Goal: Find specific page/section: Find specific page/section

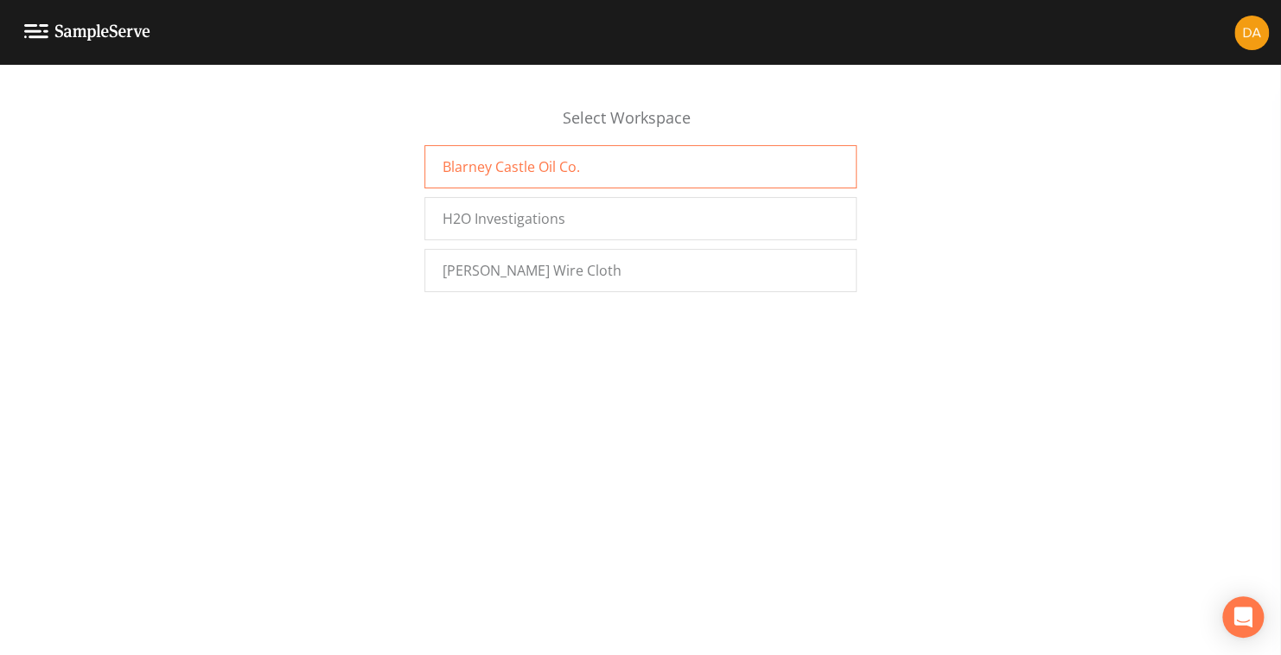
click at [495, 168] on span "Blarney Castle Oil Co." at bounding box center [511, 166] width 137 height 21
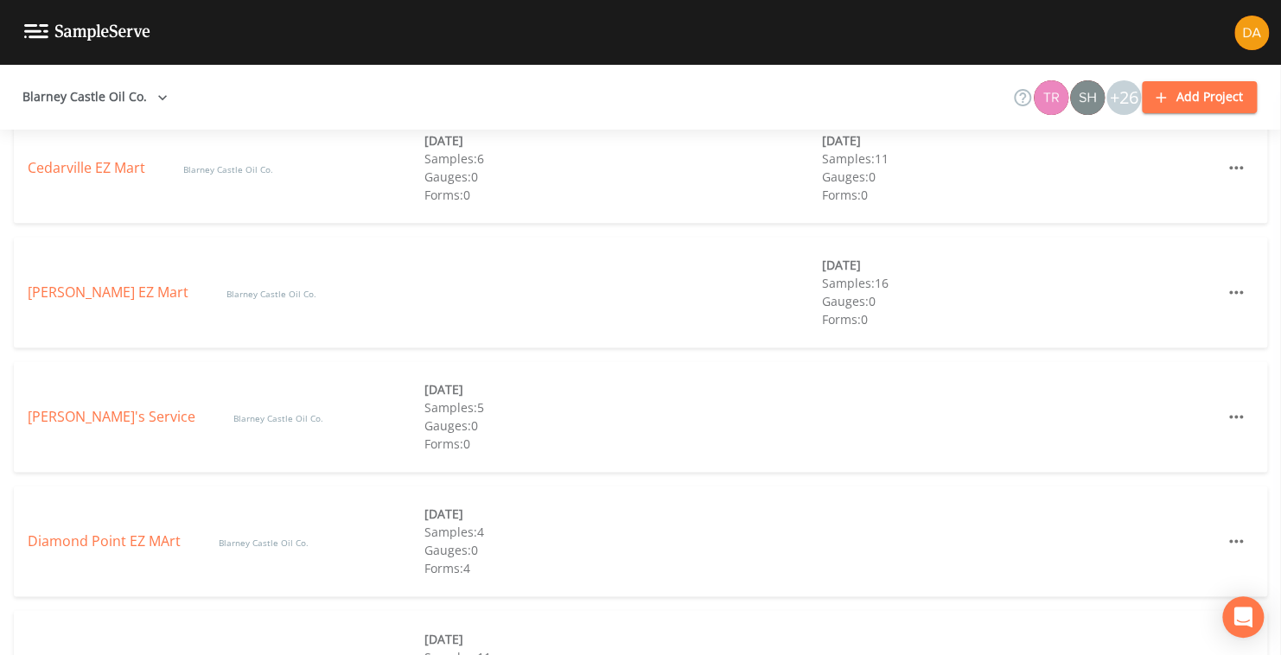
scroll to position [1124, 0]
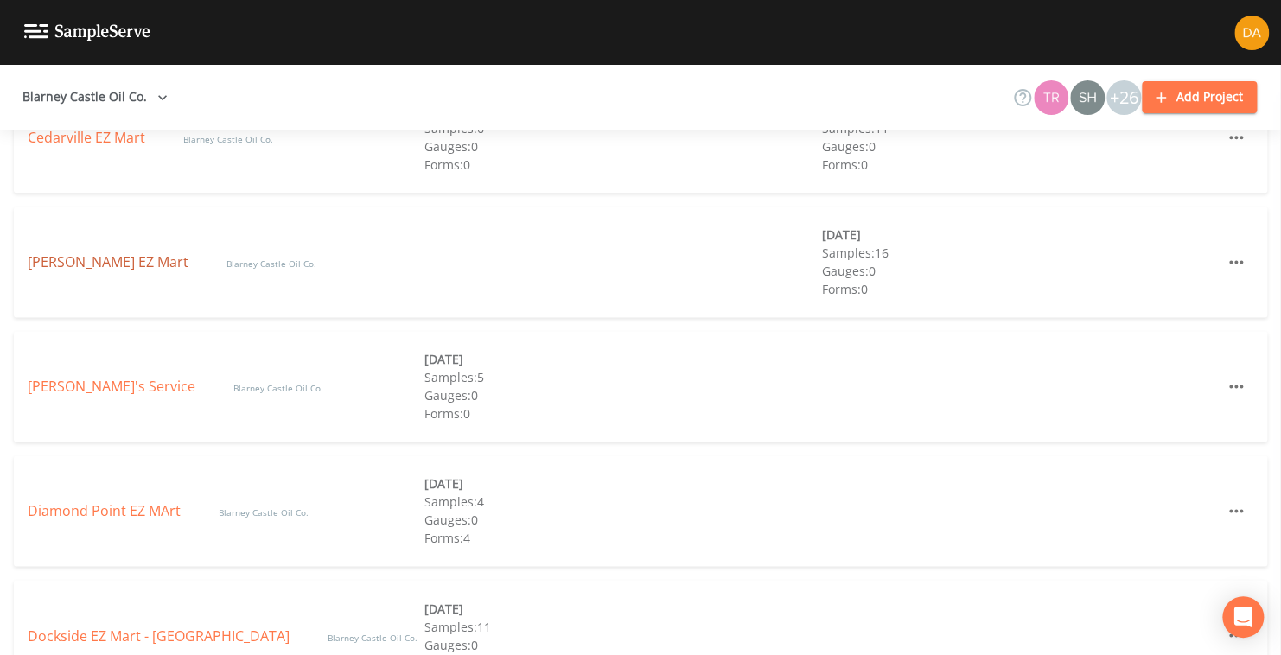
click at [93, 258] on link "[PERSON_NAME] EZ Mart" at bounding box center [110, 261] width 164 height 19
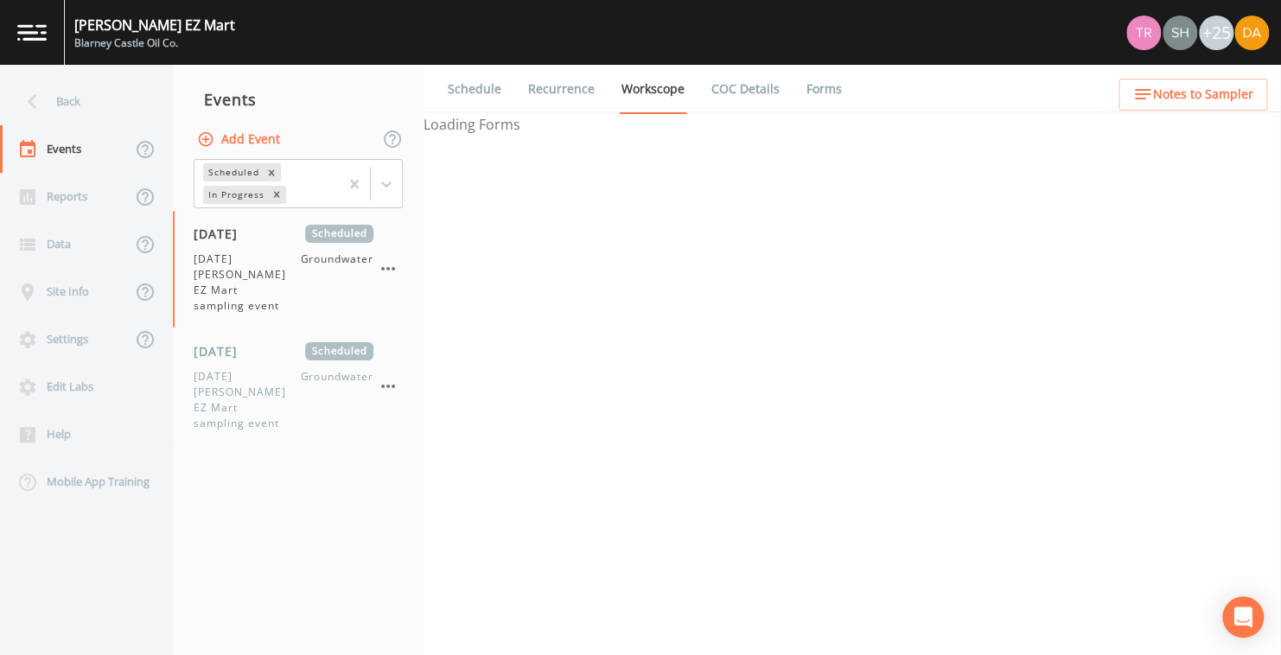
select select "0b1af911-289b-4d7b-9fdf-156f6d27a2cf"
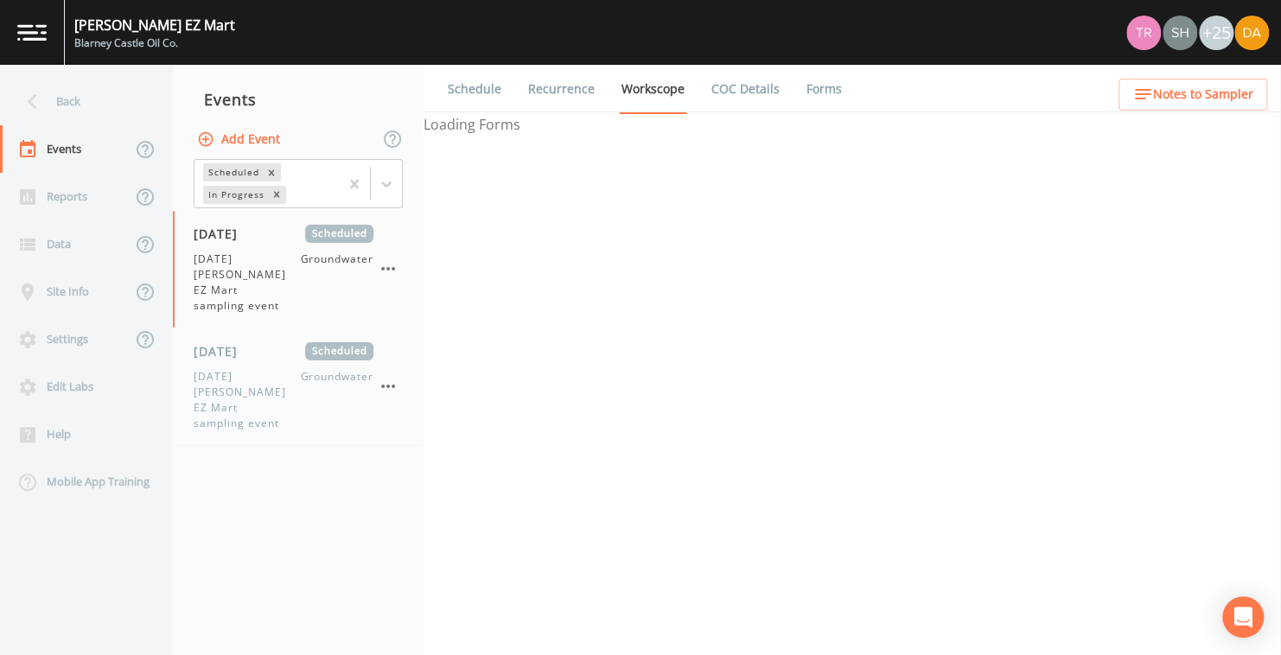
select select "0b1af911-289b-4d7b-9fdf-156f6d27a2cf"
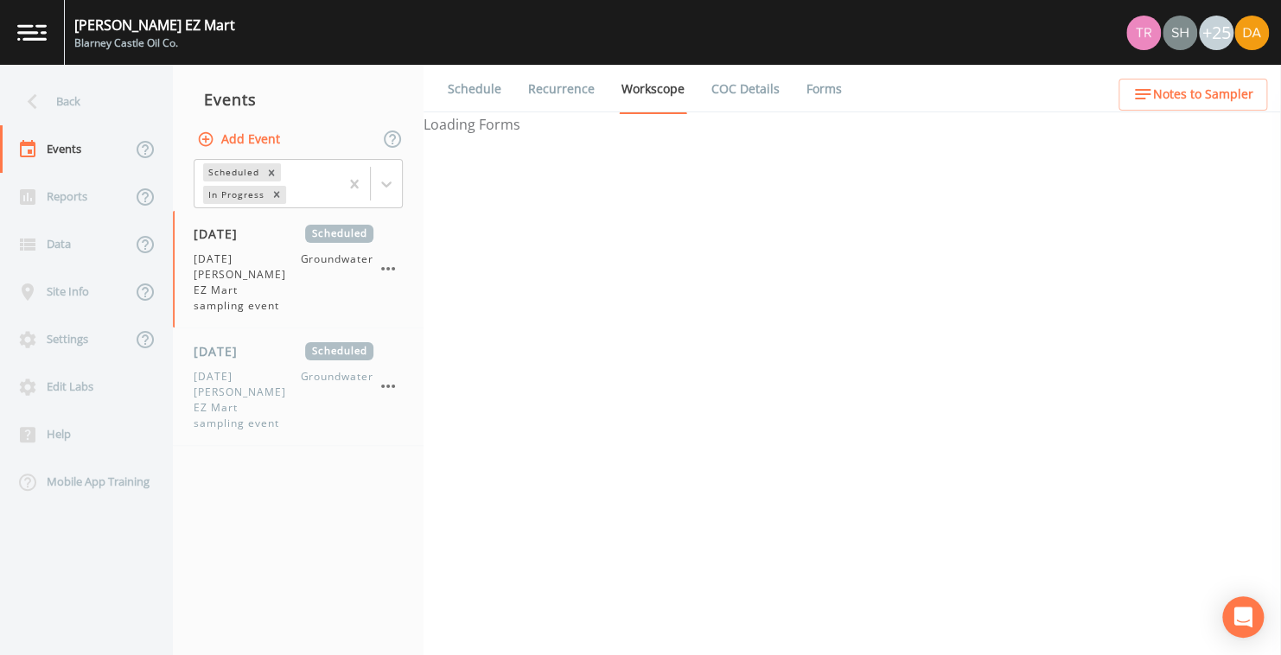
select select "0b1af911-289b-4d7b-9fdf-156f6d27a2cf"
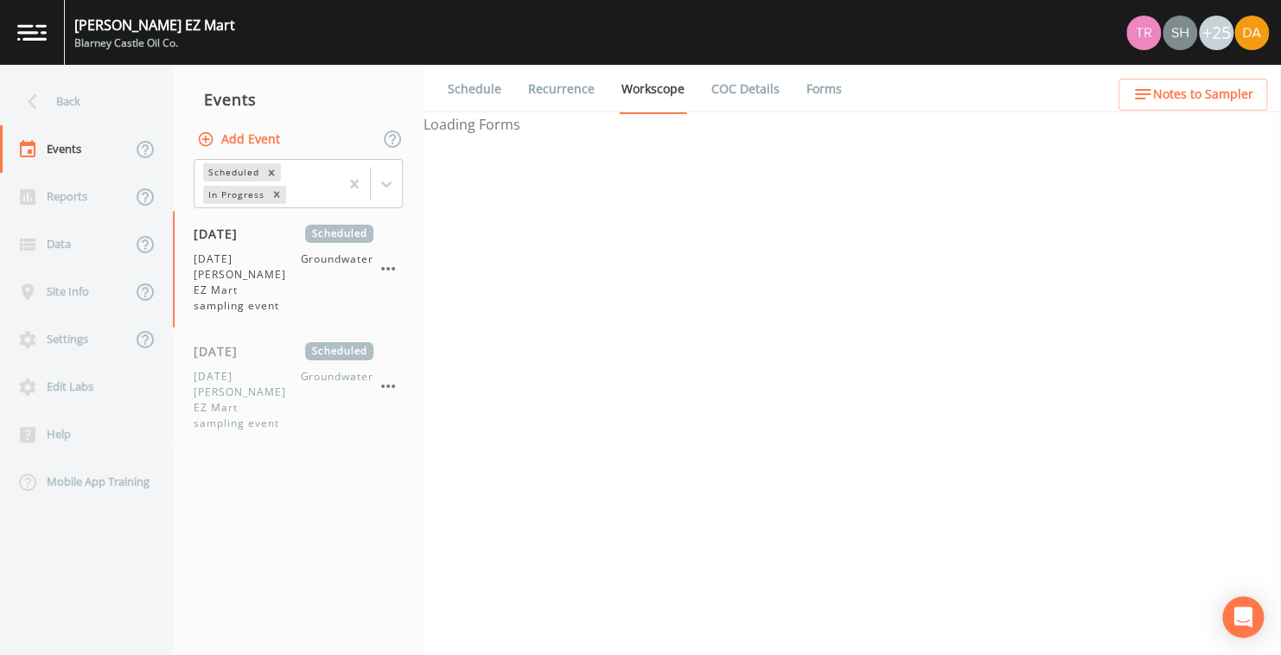
select select "0b1af911-289b-4d7b-9fdf-156f6d27a2cf"
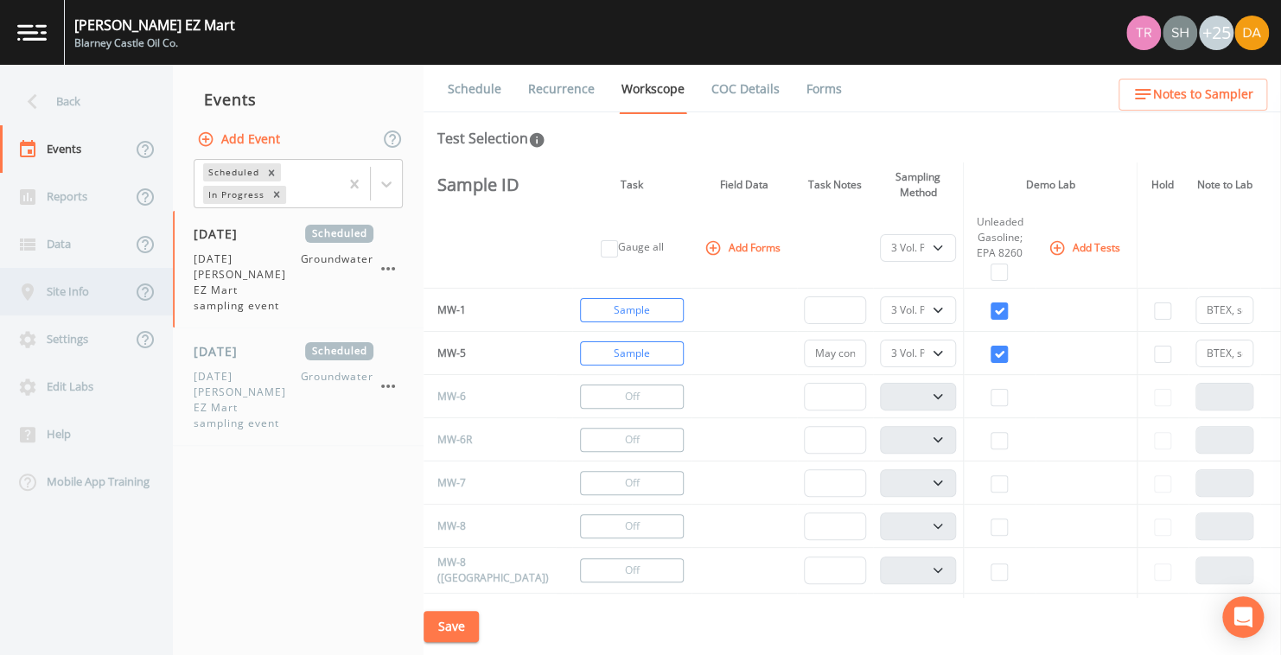
click at [51, 292] on div "Site Info" at bounding box center [65, 292] width 131 height 48
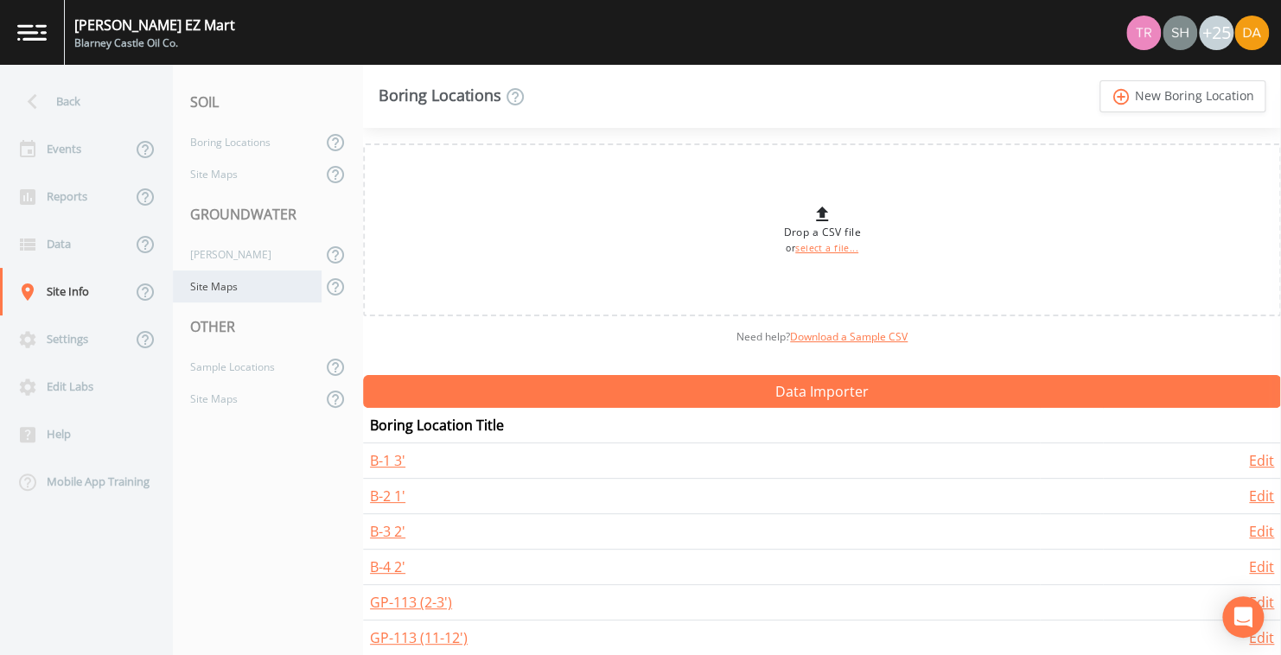
click at [220, 286] on div "Site Maps" at bounding box center [247, 287] width 149 height 32
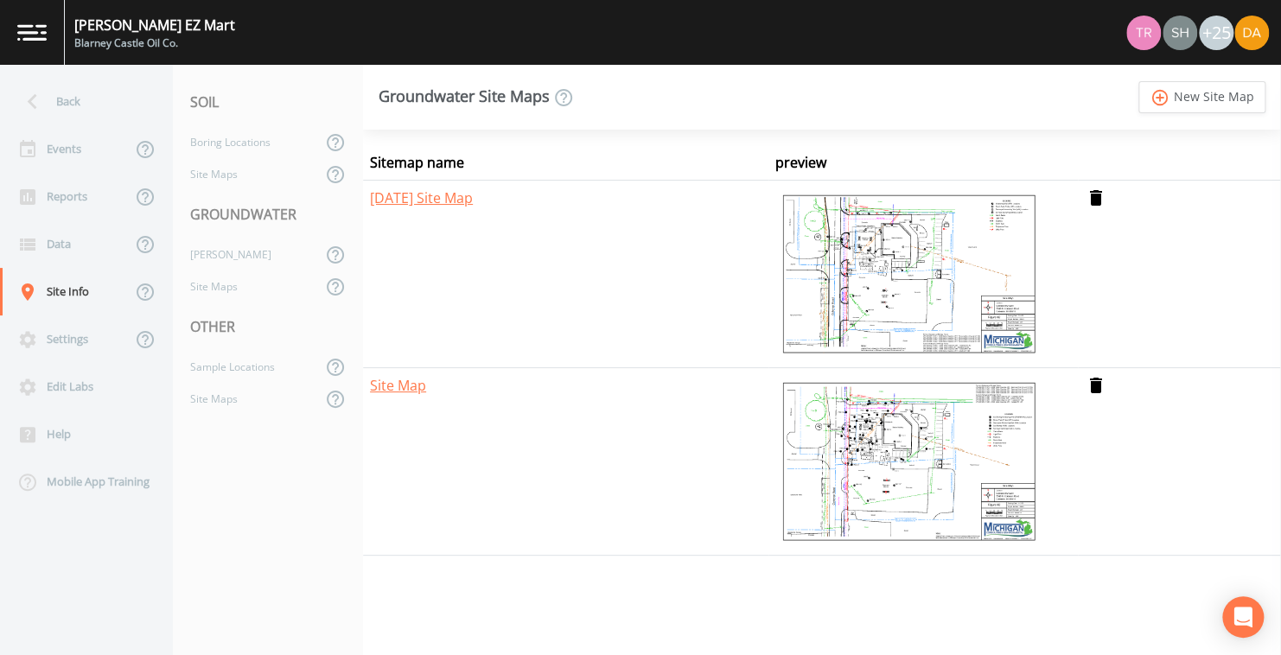
click at [885, 271] on img at bounding box center [908, 274] width 267 height 173
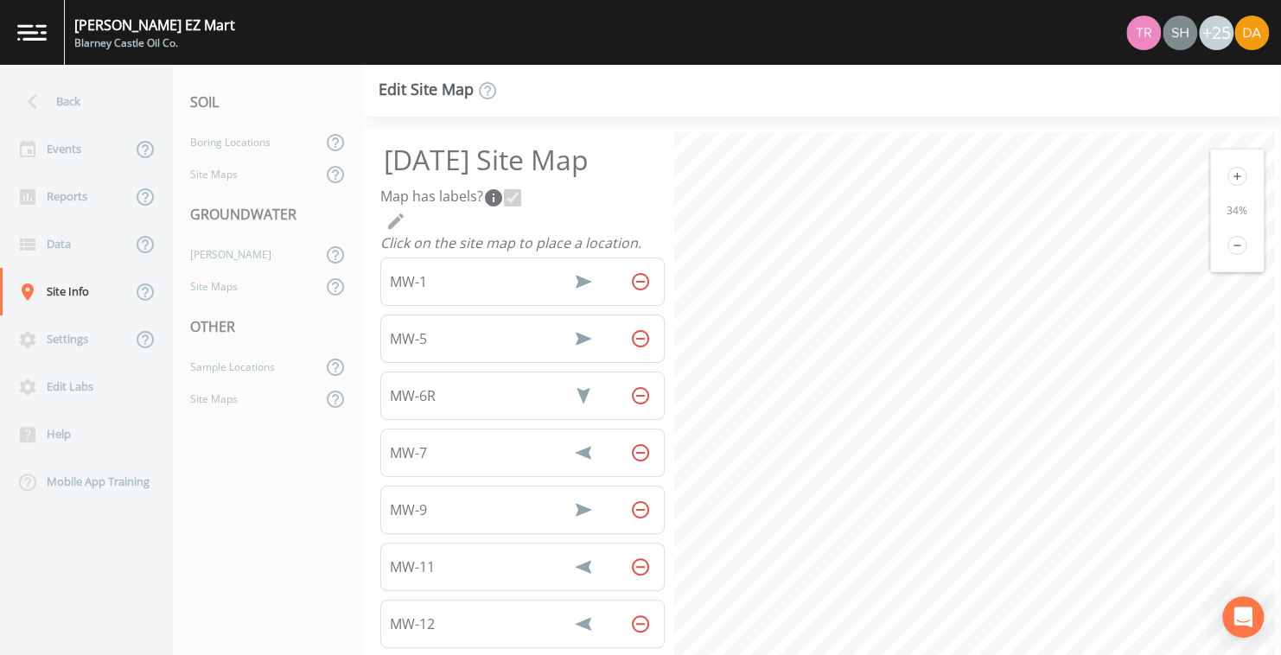
click at [1234, 169] on icon at bounding box center [1236, 176] width 19 height 19
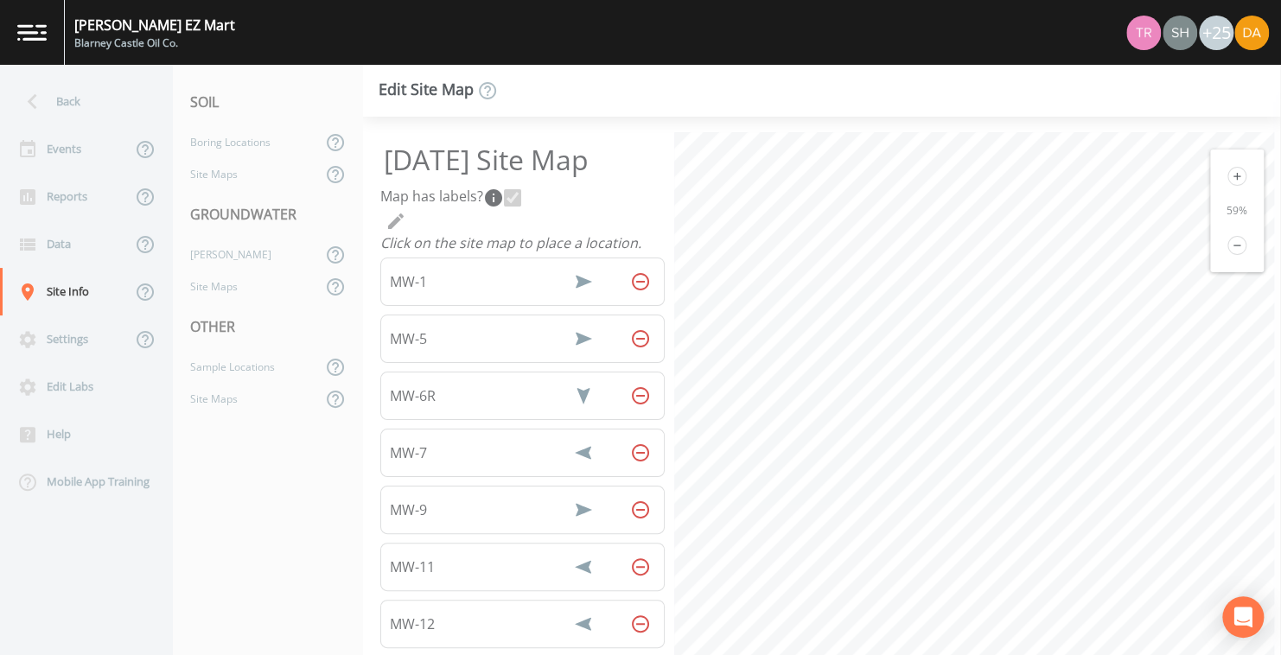
click at [1228, 170] on icon at bounding box center [1236, 176] width 19 height 19
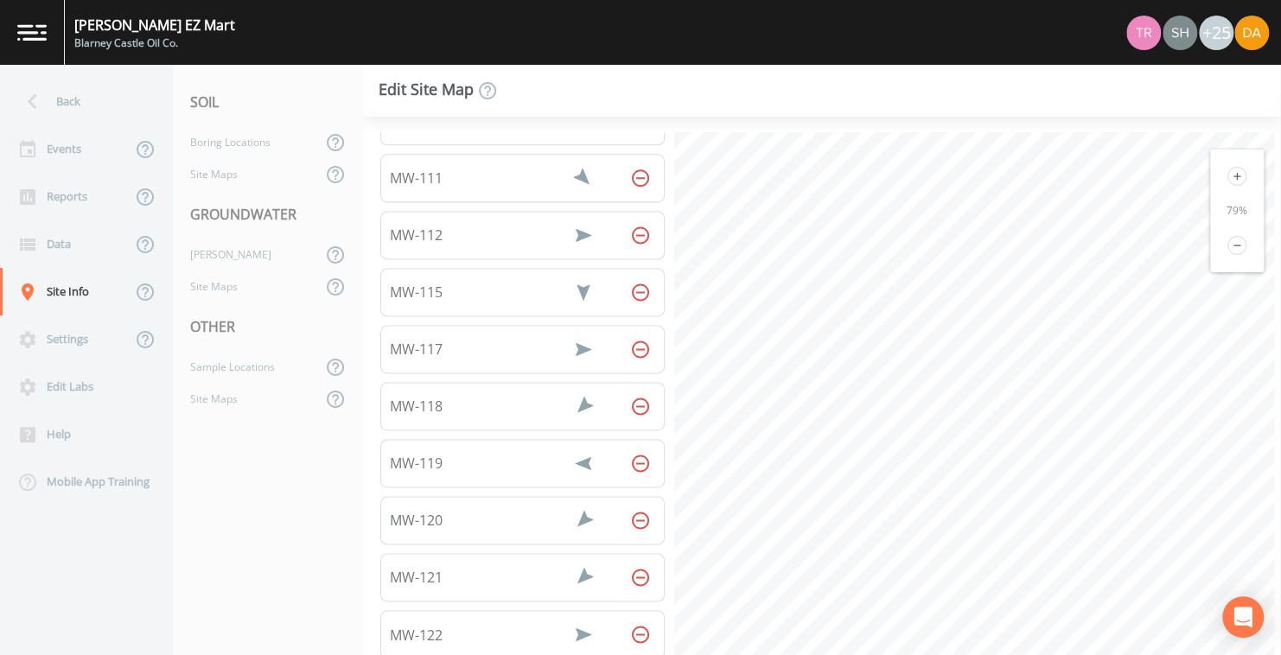
scroll to position [1137, 0]
click at [639, 296] on div "[DATE] Site Map Map has labels?  Click on the site map to place a location. MW-…" at bounding box center [822, 386] width 918 height 538
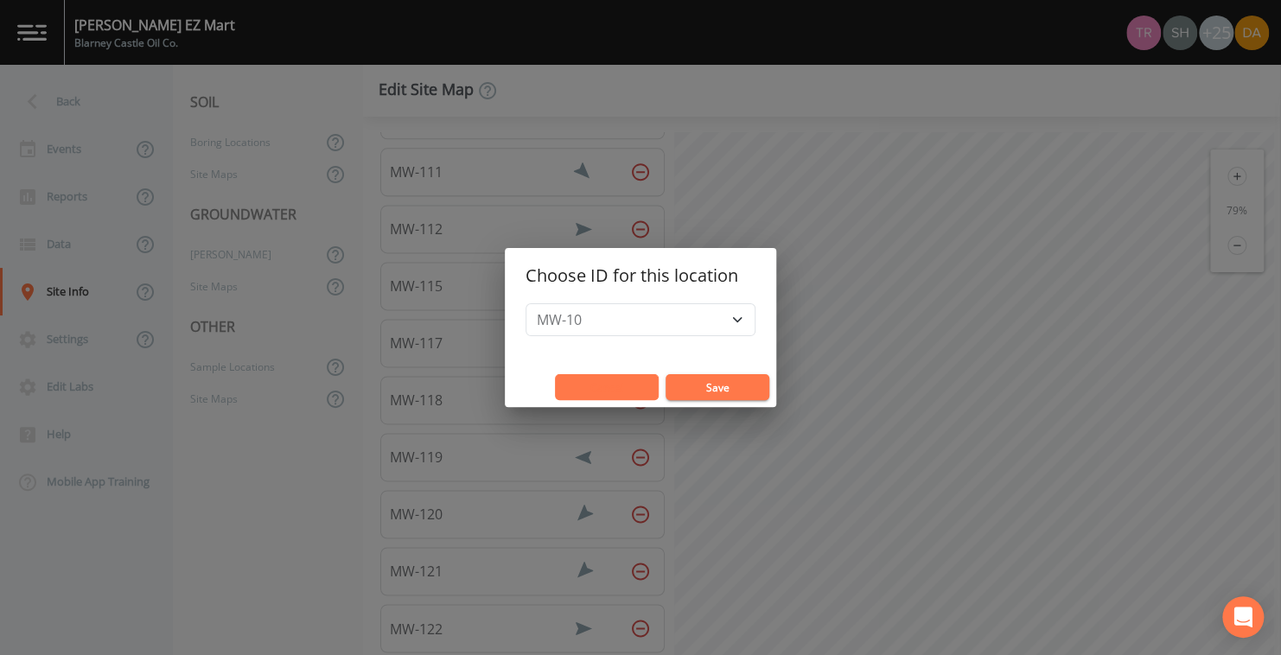
click at [597, 391] on button "Cancel" at bounding box center [607, 387] width 104 height 26
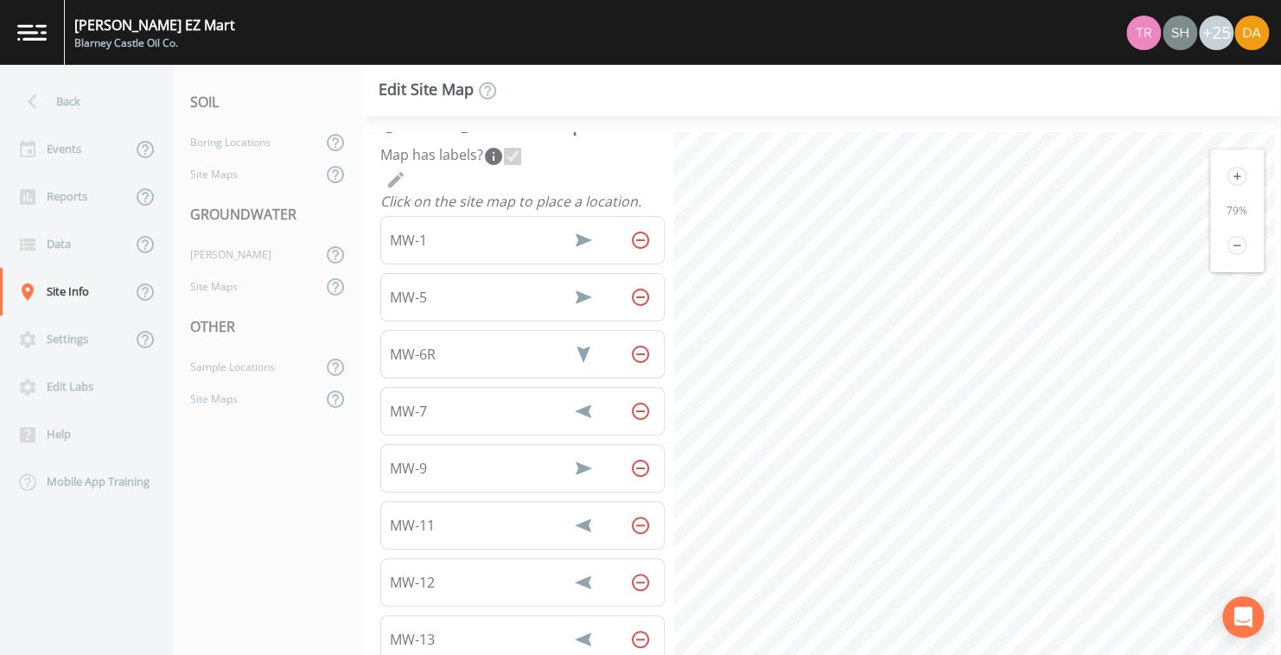
scroll to position [0, 0]
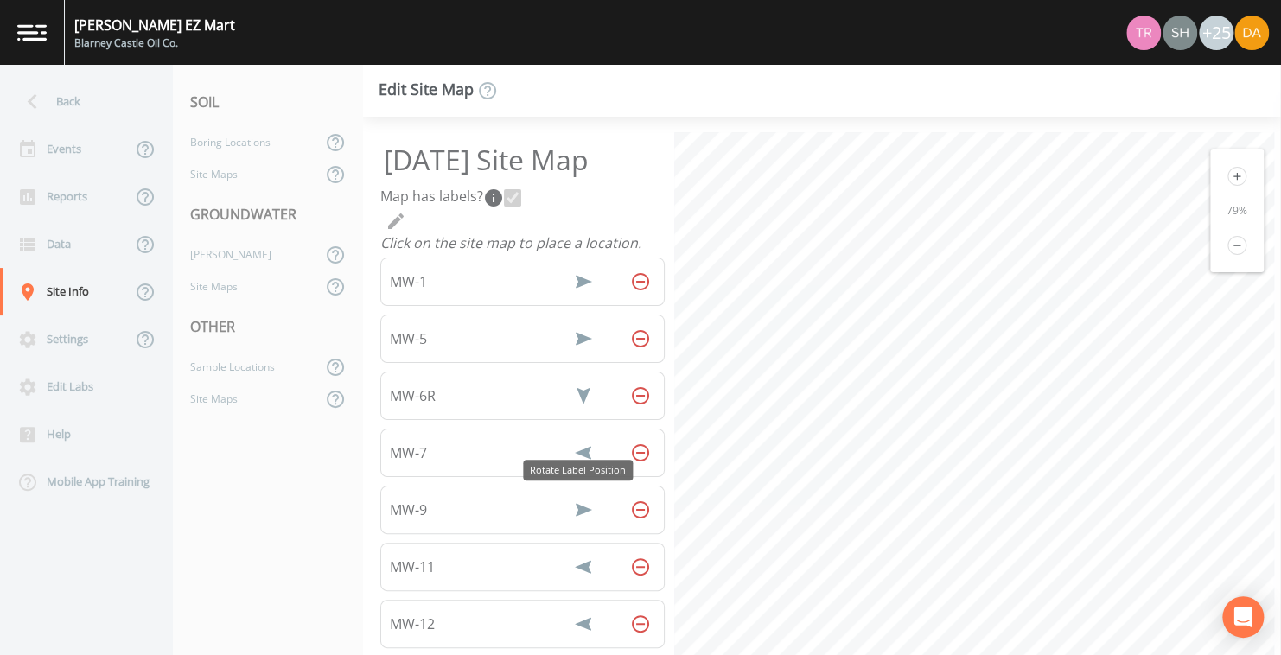
click at [576, 507] on icon "Rotate Label Position" at bounding box center [584, 509] width 16 height 13
click at [575, 506] on icon "Rotate Label Position" at bounding box center [583, 510] width 21 height 21
click at [577, 506] on icon "Rotate Label Position" at bounding box center [583, 510] width 13 height 16
click at [575, 506] on icon "Rotate Label Position" at bounding box center [583, 510] width 21 height 21
click at [575, 506] on icon "Rotate Label Position" at bounding box center [583, 509] width 16 height 13
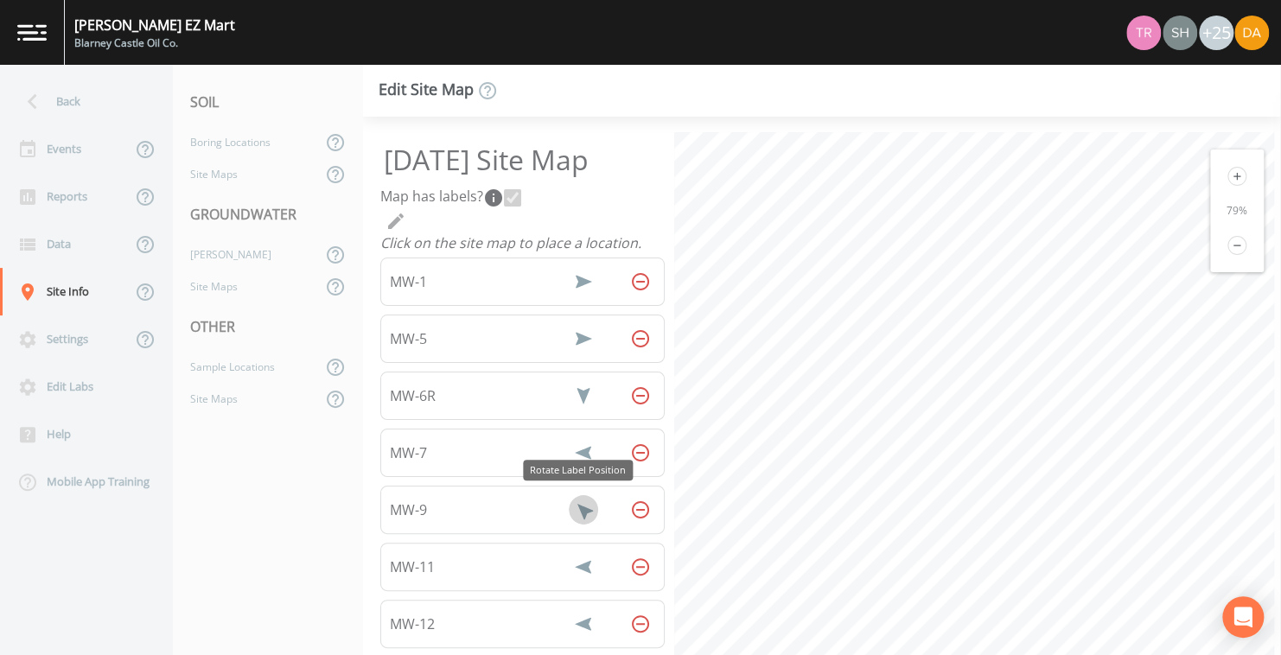
click at [575, 506] on icon "Rotate Label Position" at bounding box center [583, 509] width 21 height 21
click at [577, 506] on icon "Rotate Label Position" at bounding box center [583, 509] width 13 height 16
click at [575, 506] on icon "Rotate Label Position" at bounding box center [583, 509] width 21 height 21
click at [577, 495] on button "Rotate Label Position" at bounding box center [583, 509] width 29 height 29
click at [577, 495] on icon "Rotate Label Position" at bounding box center [583, 509] width 29 height 29
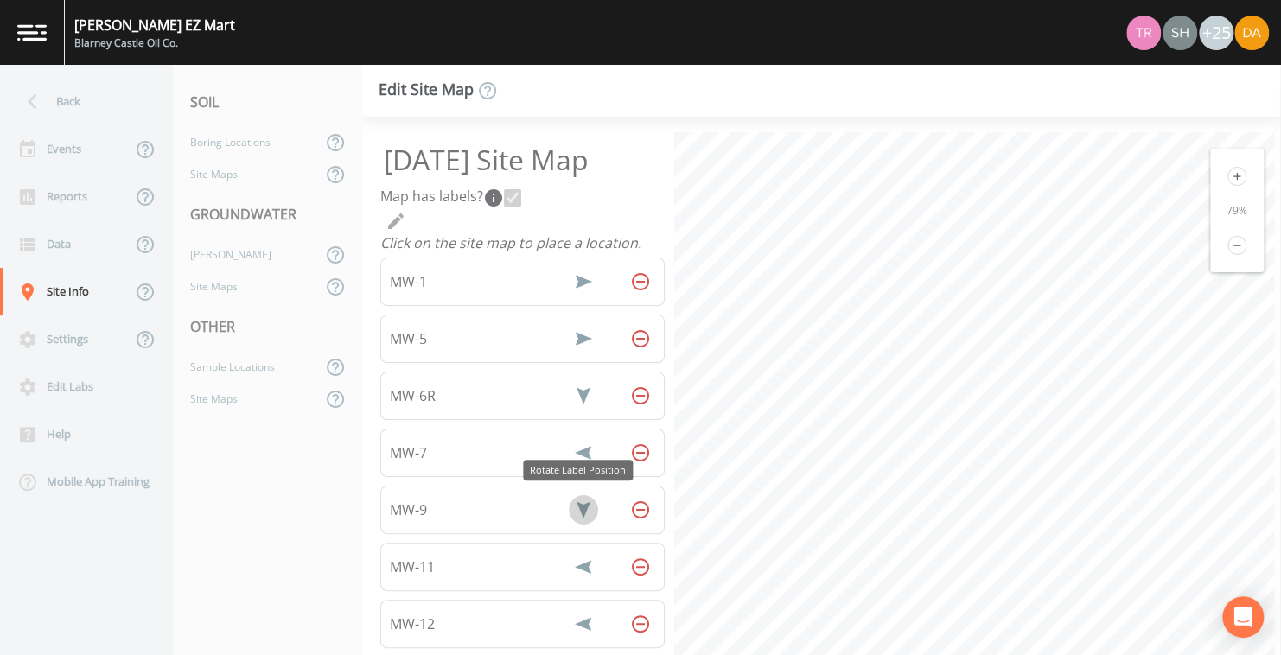
click at [577, 495] on button "Rotate Label Position" at bounding box center [583, 509] width 29 height 29
click at [577, 495] on icon "Rotate Label Position" at bounding box center [583, 509] width 29 height 29
click at [577, 495] on button "Rotate Label Position" at bounding box center [583, 509] width 29 height 29
click at [577, 495] on icon "Rotate Label Position" at bounding box center [583, 509] width 29 height 29
click at [577, 495] on button "Rotate Label Position" at bounding box center [583, 509] width 29 height 29
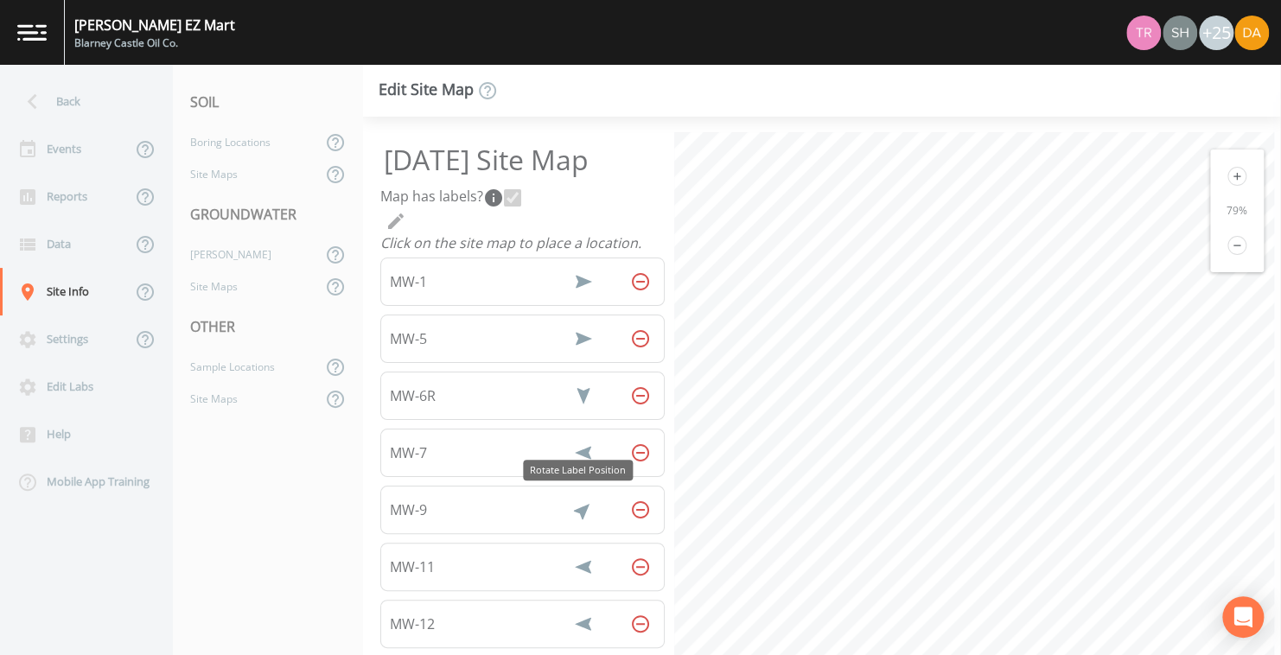
click at [577, 495] on icon "Rotate Label Position" at bounding box center [583, 509] width 29 height 29
